Goal: Information Seeking & Learning: Learn about a topic

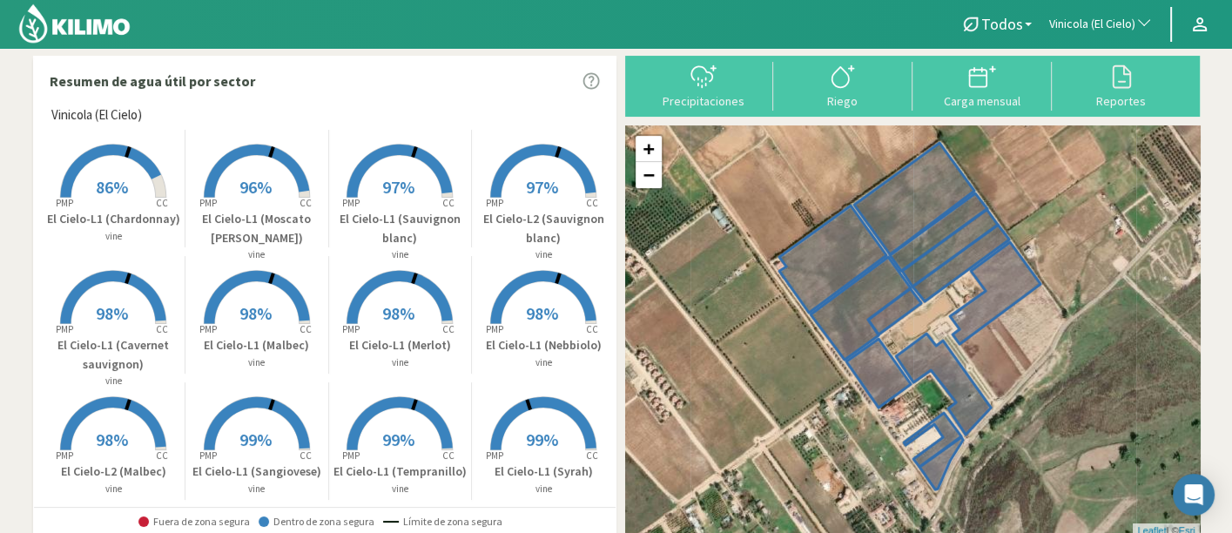
click at [1077, 23] on span "Vinicola (El Cielo)" at bounding box center [1092, 24] width 86 height 17
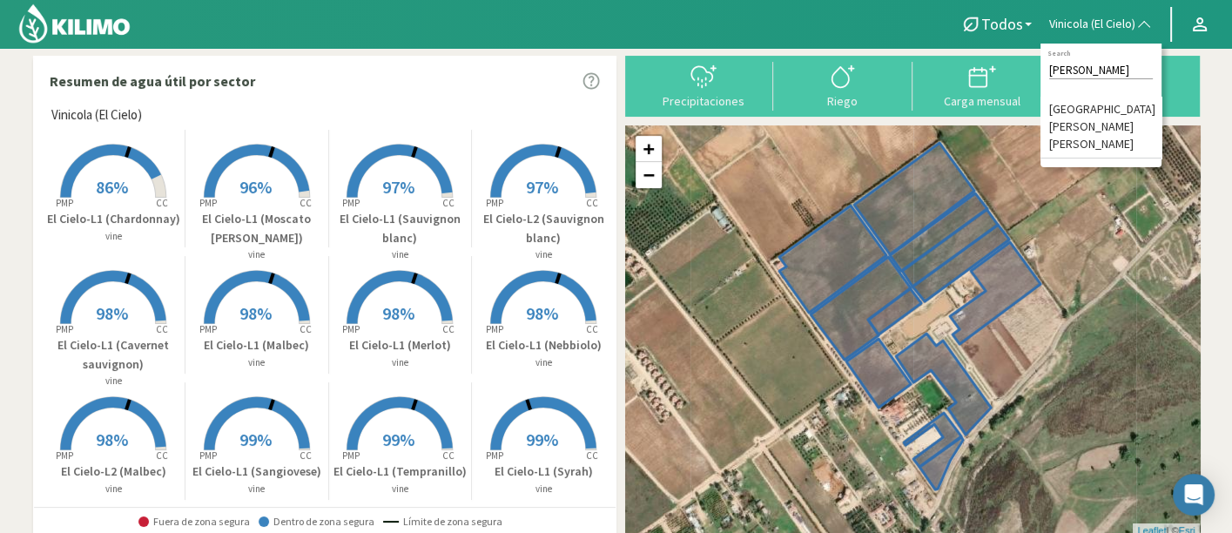
type input "arteaga"
click at [1077, 113] on li "[GEOGRAPHIC_DATA][PERSON_NAME] [PERSON_NAME]" at bounding box center [1100, 128] width 121 height 62
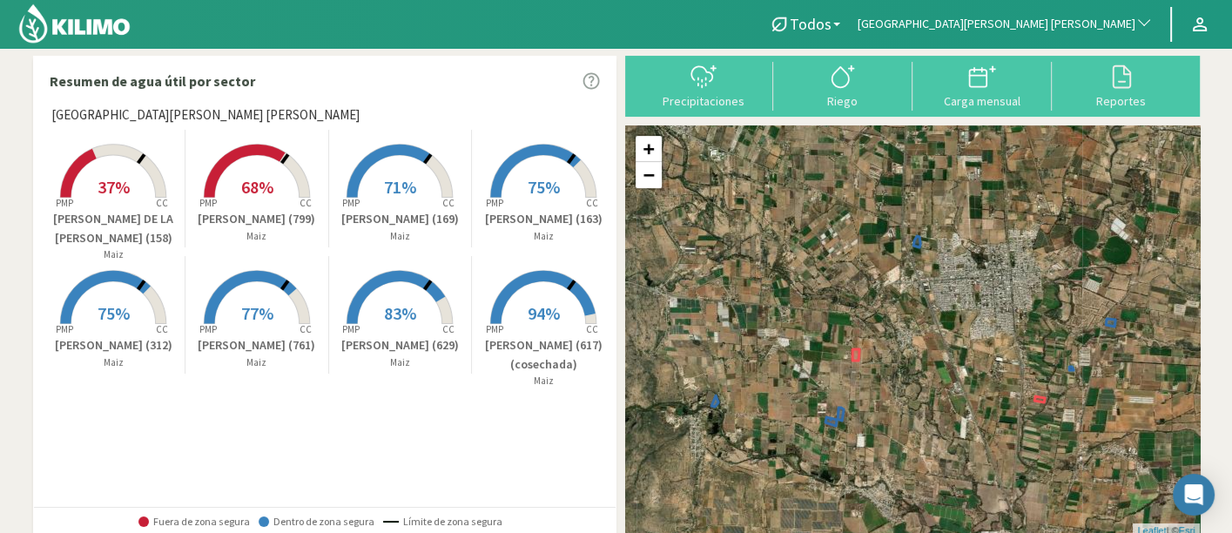
click at [514, 345] on p "[PERSON_NAME] (617) (cosechada)" at bounding box center [544, 354] width 144 height 37
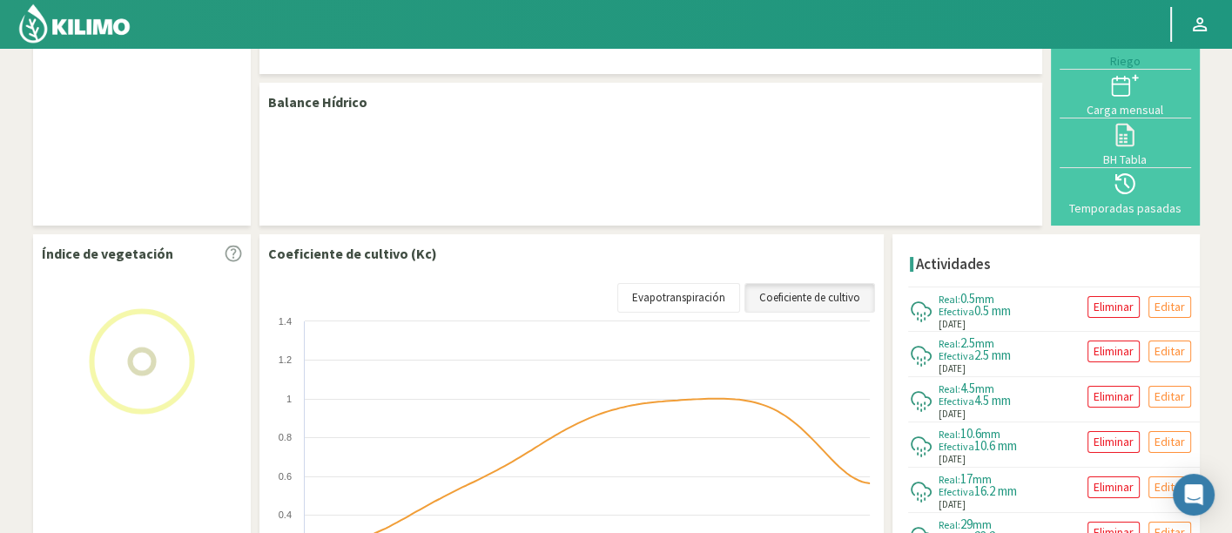
scroll to position [97, 0]
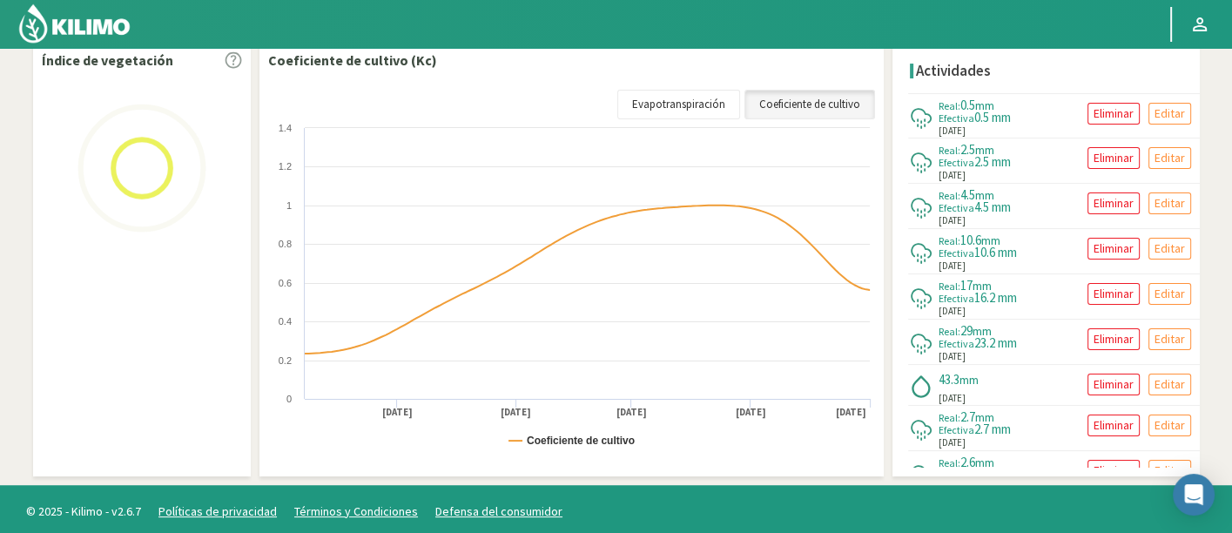
select select "45: Object"
select select "2: Object"
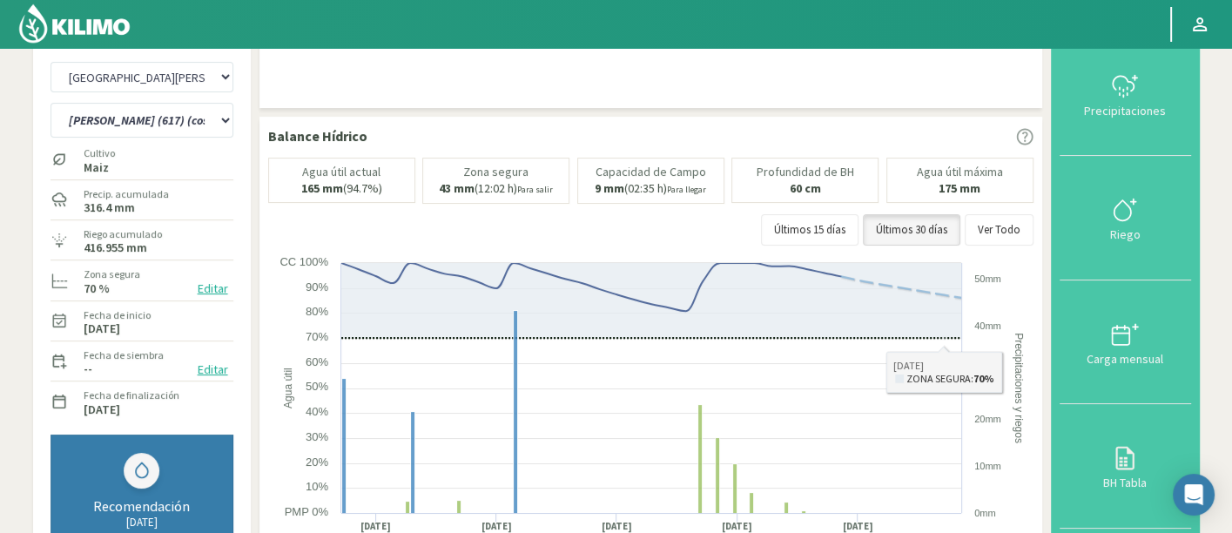
scroll to position [0, 0]
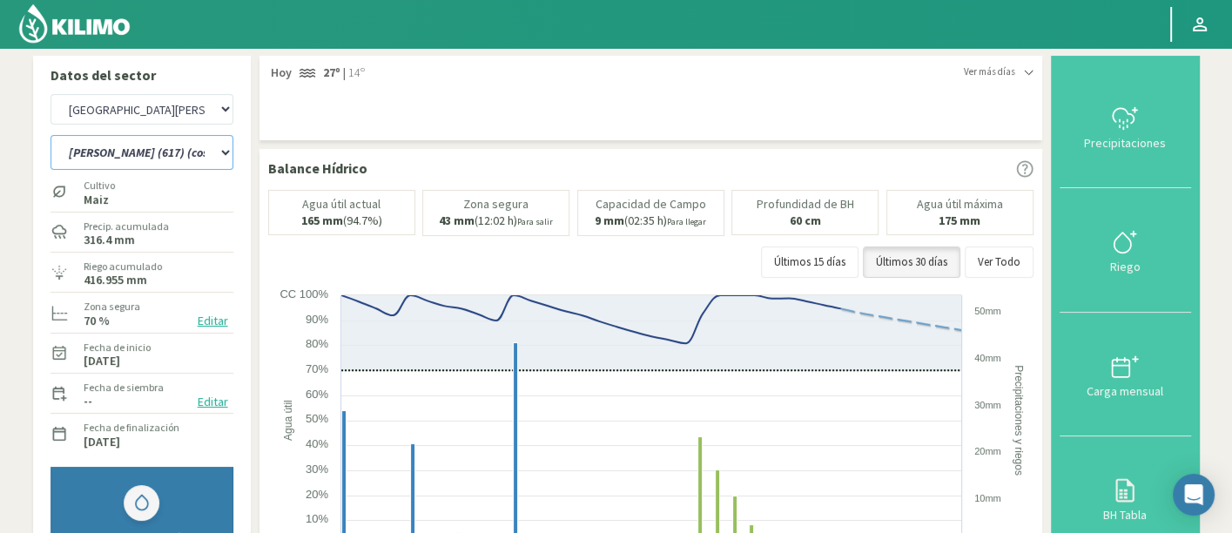
click at [171, 155] on select "AGUILAR MORENO (629) ANDRADE DE LA CRUZ (158) DELGADO VALDEZ (617) (cosechada) …" at bounding box center [141, 152] width 183 height 35
click at [50, 135] on select "AGUILAR MORENO (629) ANDRADE DE LA CRUZ (158) DELGADO VALDEZ (617) (cosechada) …" at bounding box center [141, 152] width 183 height 35
click at [157, 171] on div "AGUILAR MORENO (629) ANDRADE DE LA CRUZ (158) DELGADO VALDEZ (617) (cosechada) …" at bounding box center [141, 151] width 183 height 44
click at [157, 155] on select "AGUILAR MORENO (629) ANDRADE DE LA CRUZ (158) DELGADO VALDEZ (617) (cosechada) …" at bounding box center [141, 152] width 183 height 35
click at [188, 101] on select "Agr. Cardonal Agr. El Carmelo Agrícola Bakia Agrícola Bakia - IC Agrícola Exser…" at bounding box center [141, 109] width 183 height 30
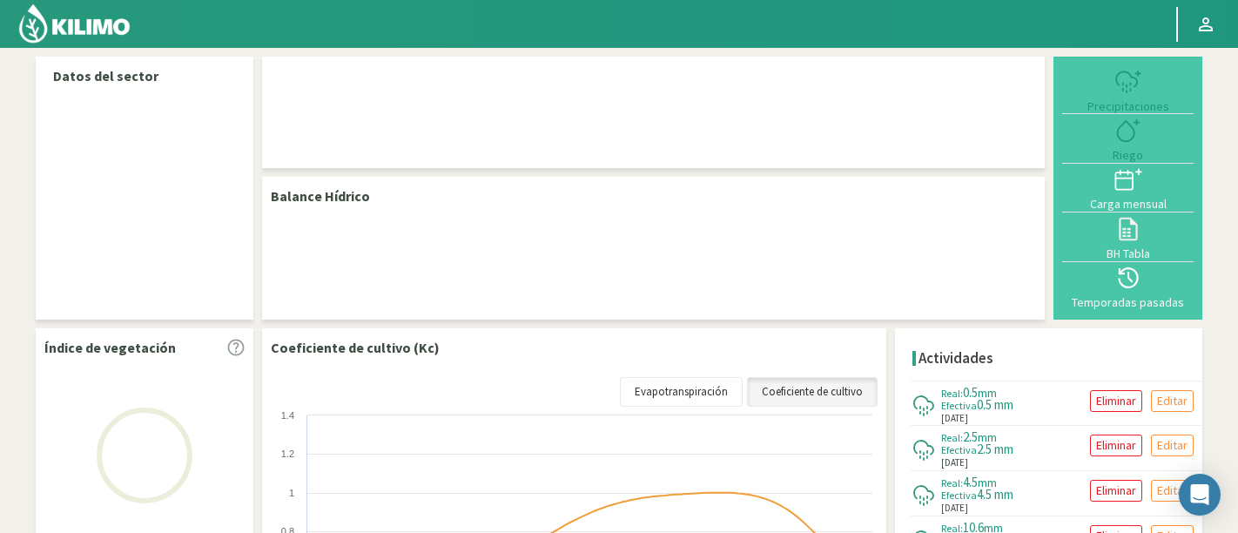
select select "45: Object"
select select "2: Object"
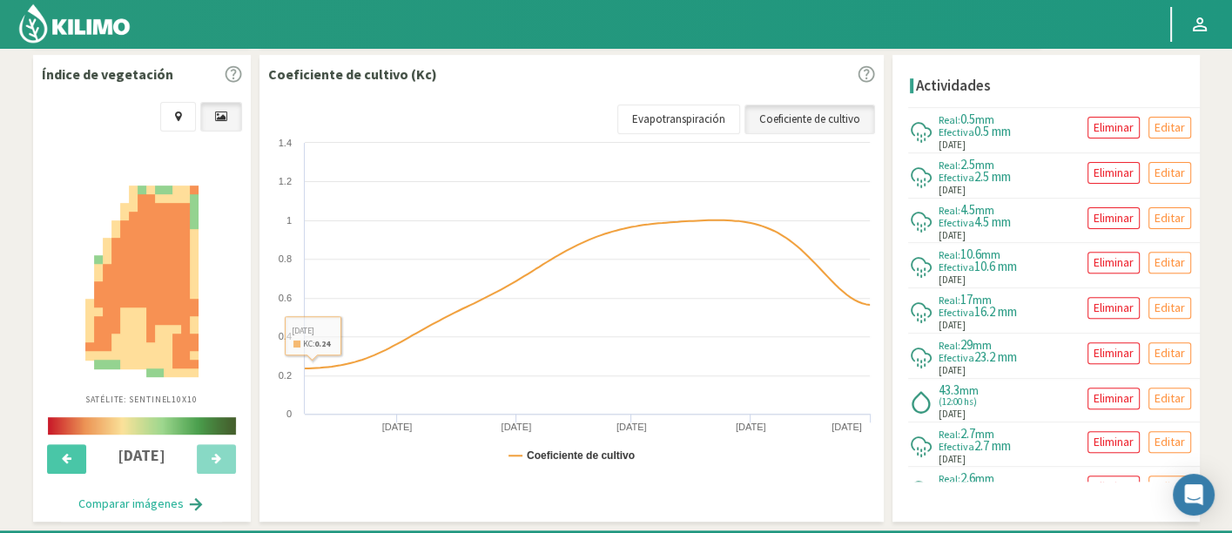
scroll to position [660, 0]
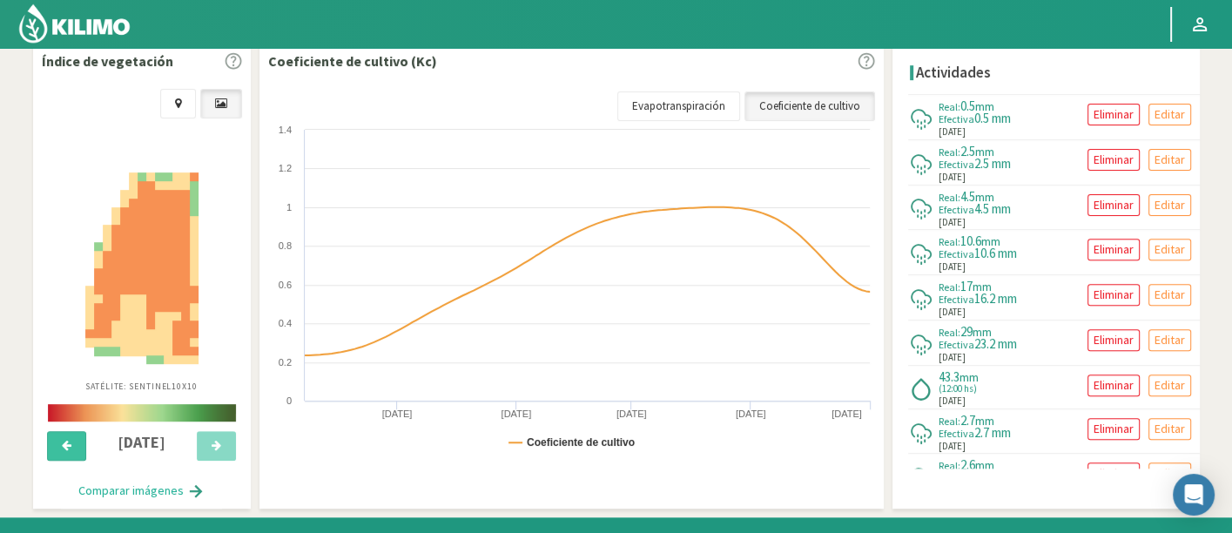
click at [71, 431] on button at bounding box center [66, 446] width 39 height 30
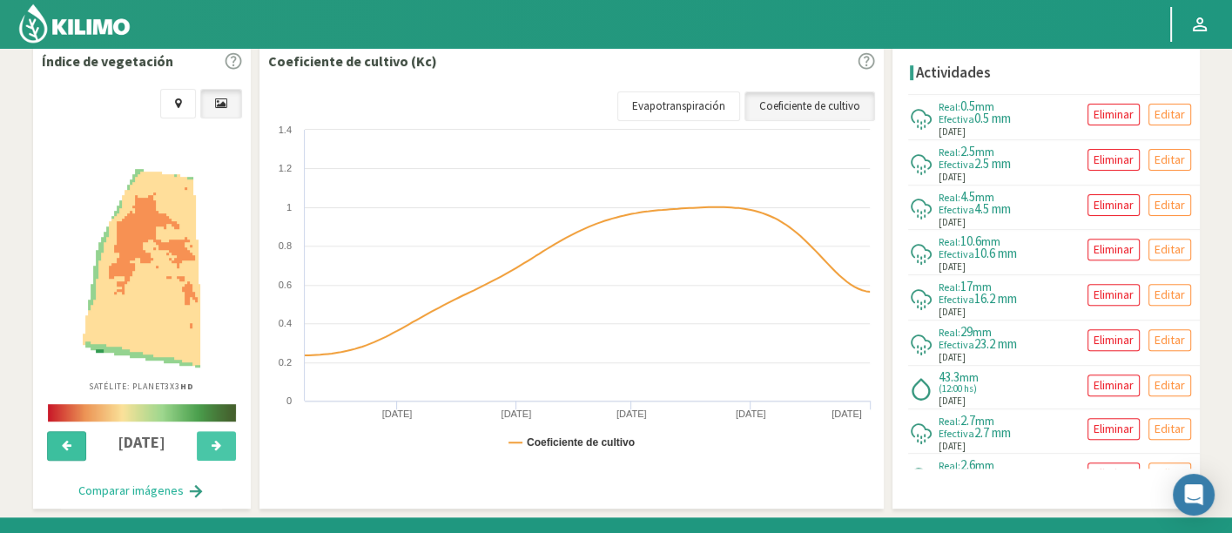
click at [71, 431] on button at bounding box center [66, 446] width 39 height 30
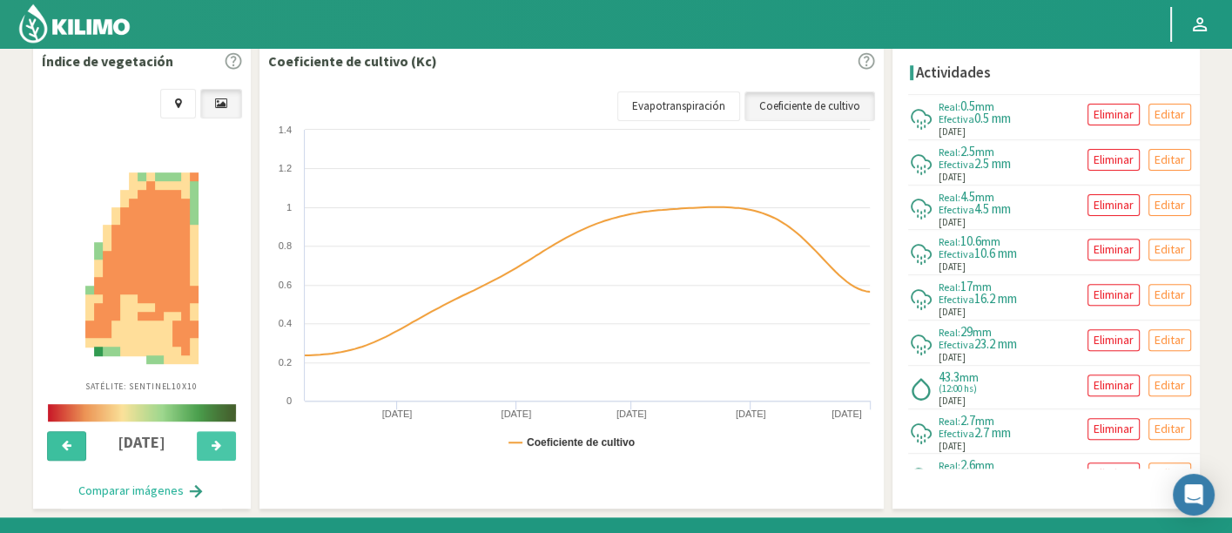
click at [71, 431] on button at bounding box center [66, 446] width 39 height 30
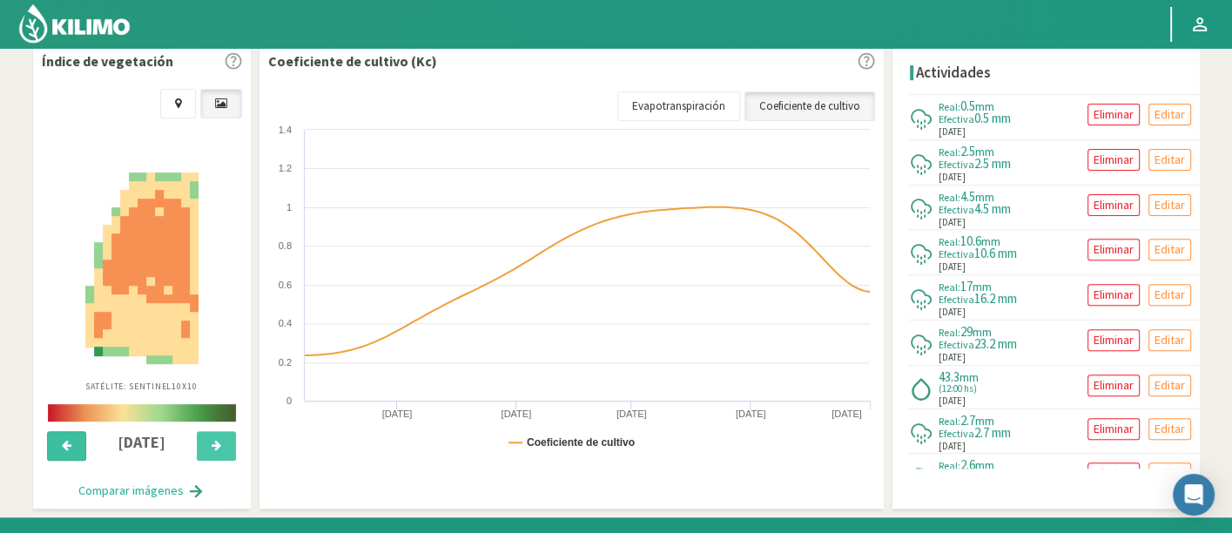
click at [71, 431] on button at bounding box center [66, 446] width 39 height 30
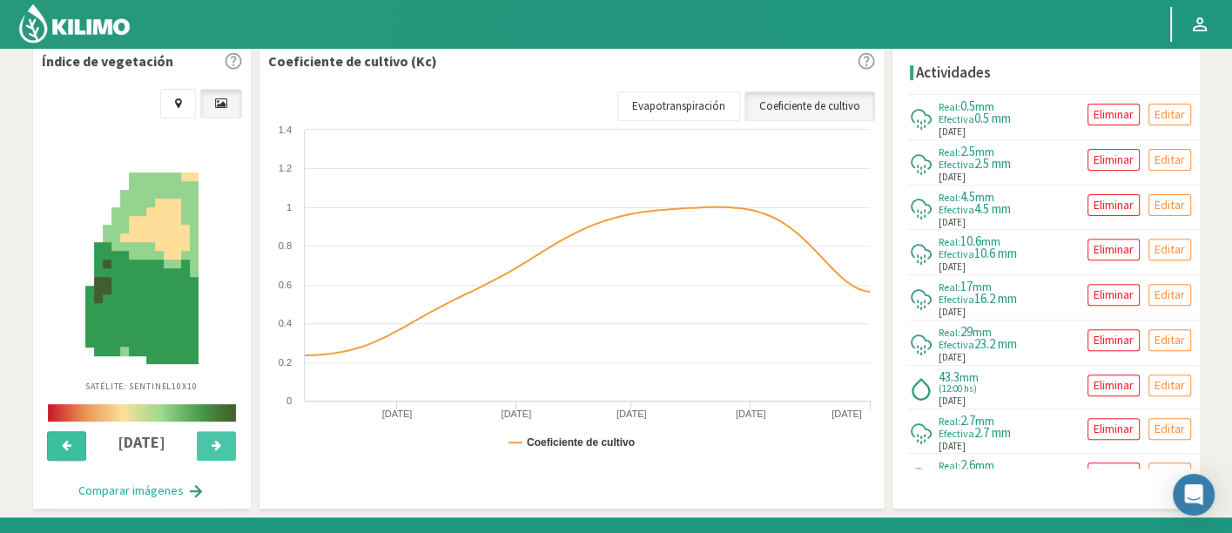
click at [71, 431] on button at bounding box center [66, 446] width 39 height 30
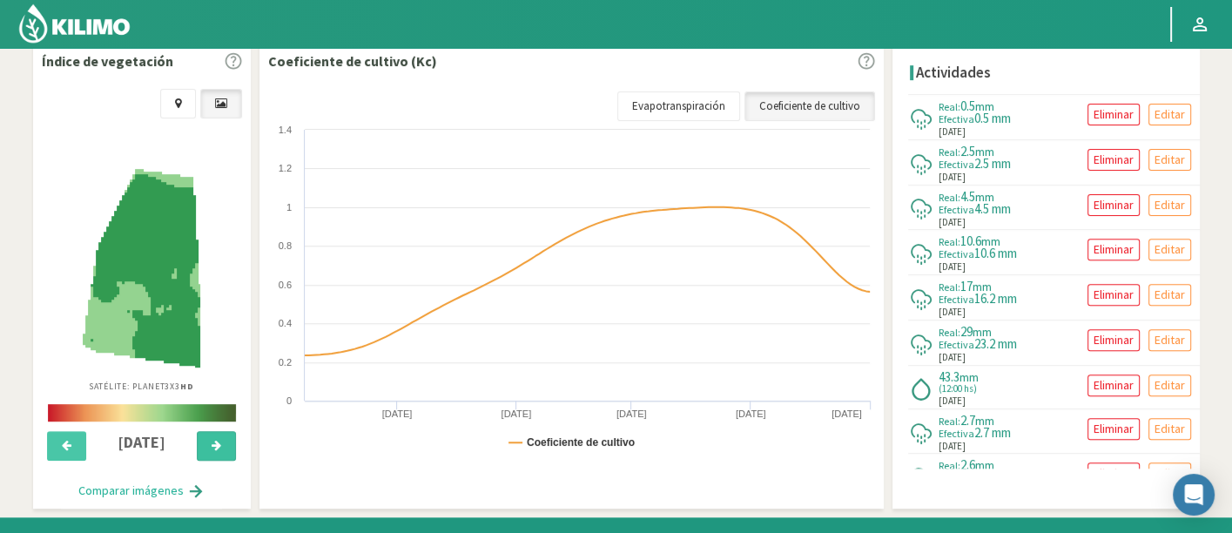
click at [225, 431] on button at bounding box center [216, 446] width 39 height 30
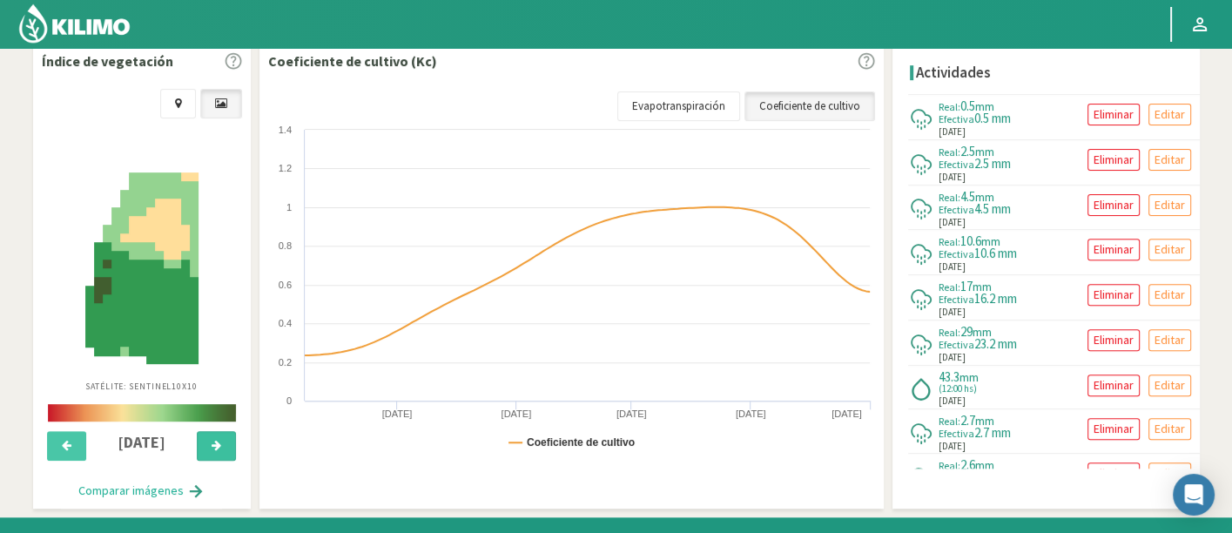
click at [225, 431] on button at bounding box center [216, 446] width 39 height 30
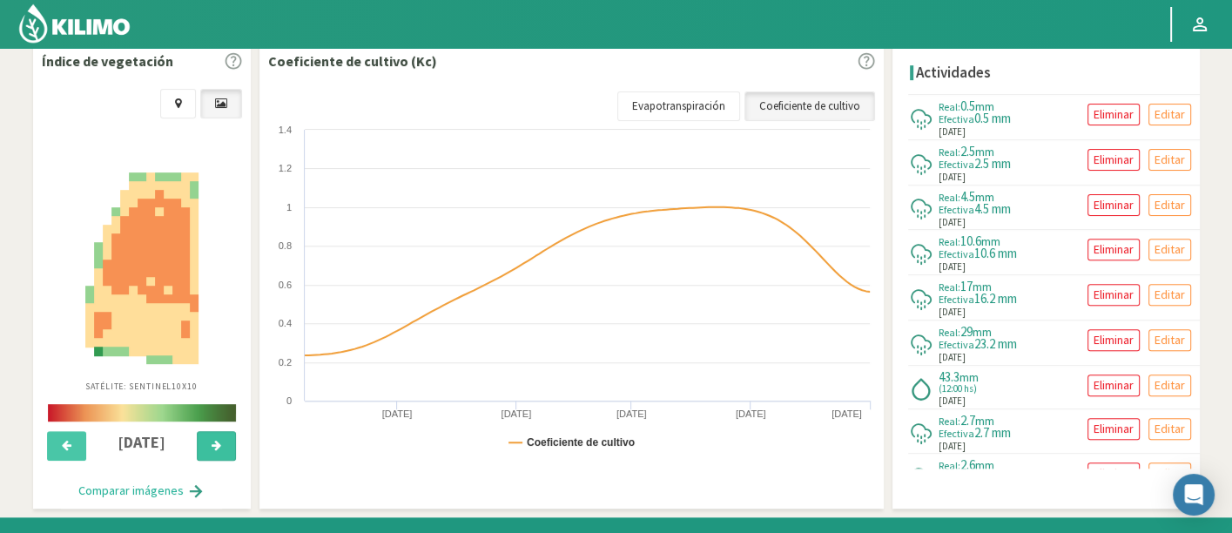
click at [225, 431] on button at bounding box center [216, 446] width 39 height 30
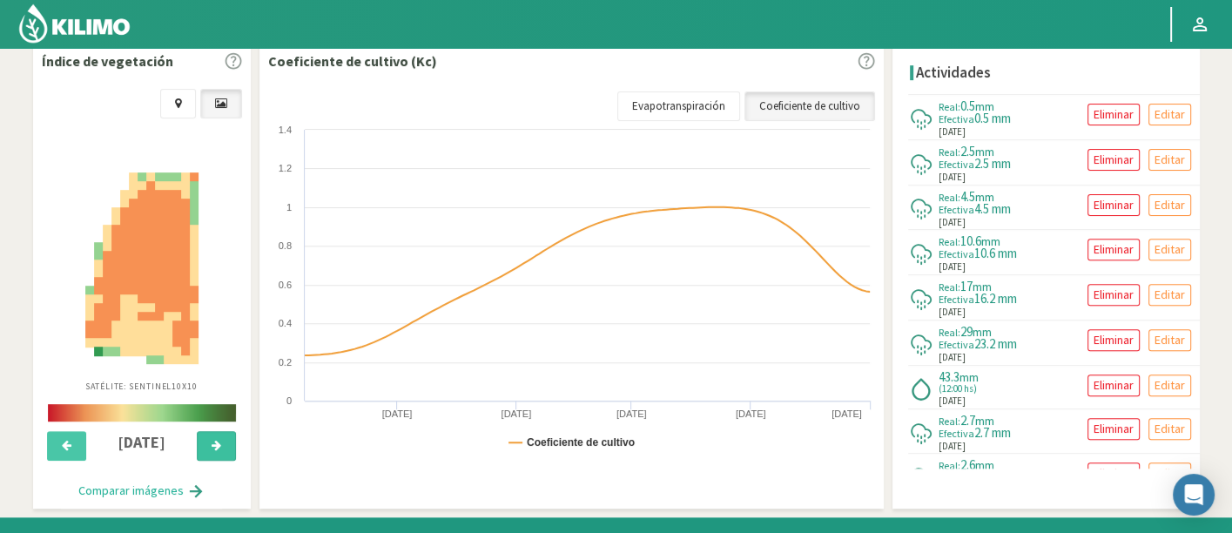
click at [225, 431] on button at bounding box center [216, 446] width 39 height 30
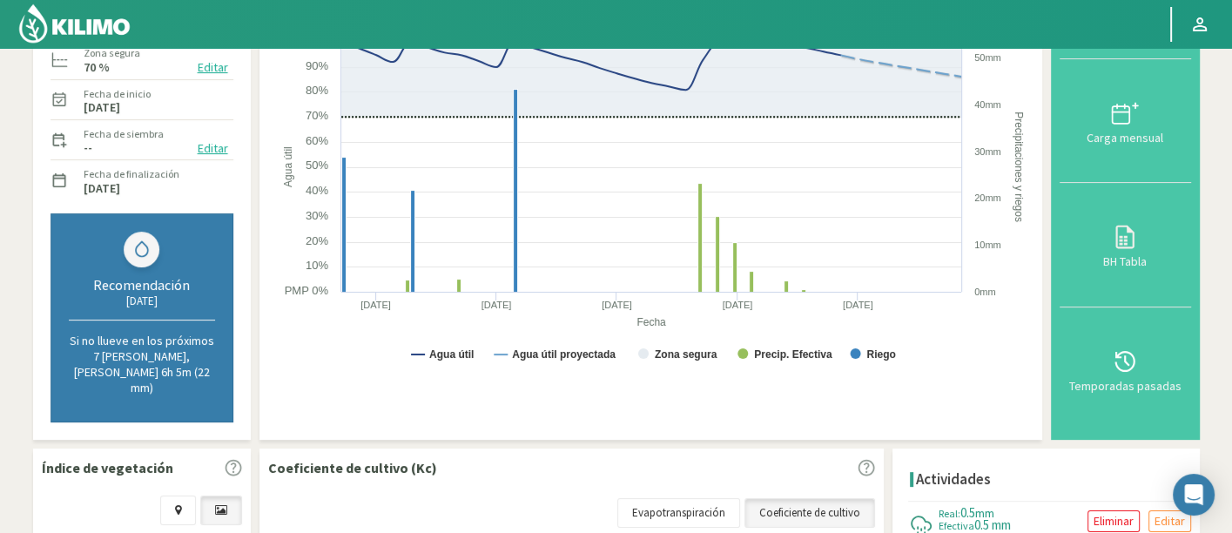
scroll to position [0, 0]
